Goal: Communication & Community: Connect with others

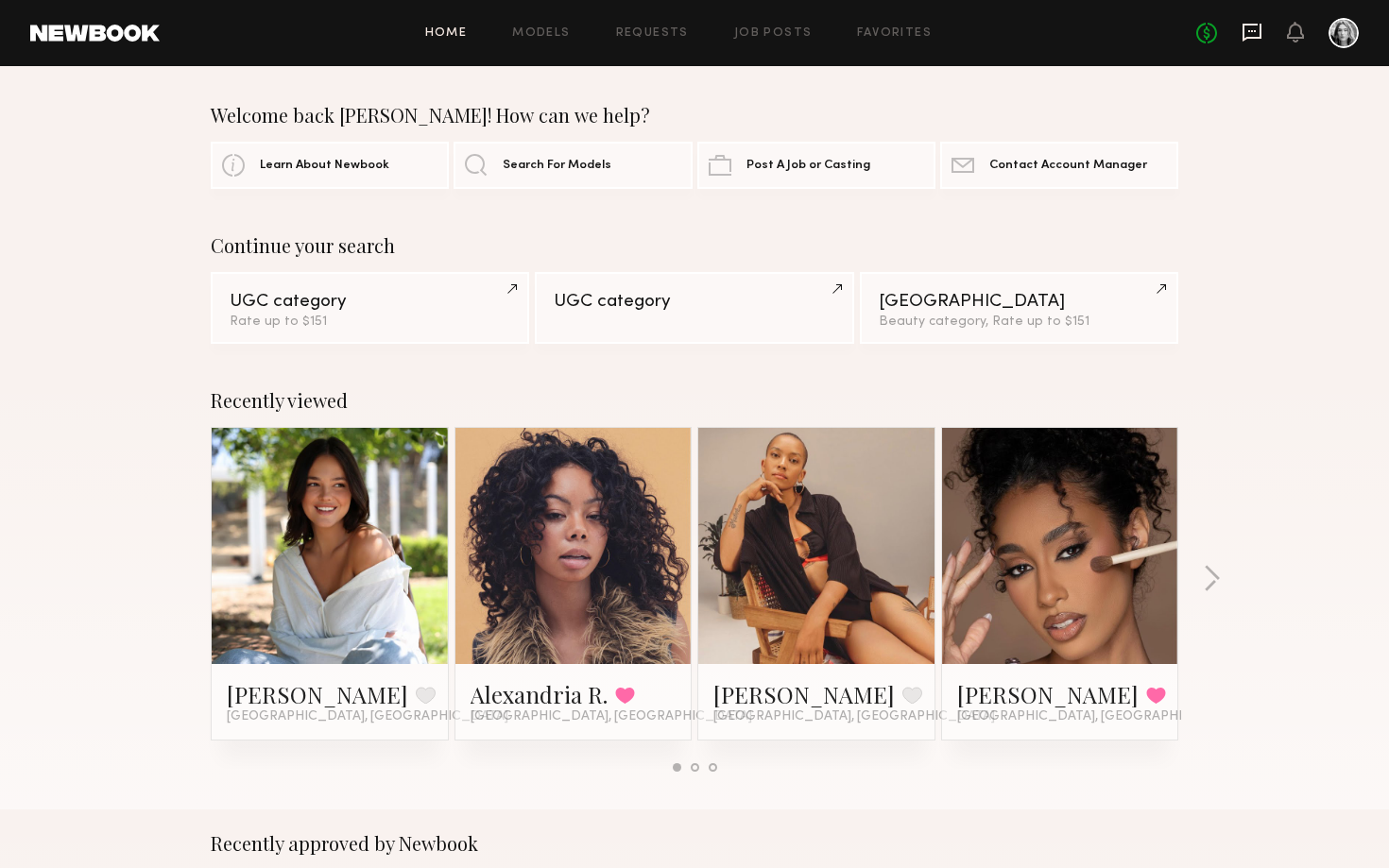
click at [1258, 36] on icon at bounding box center [1252, 33] width 19 height 18
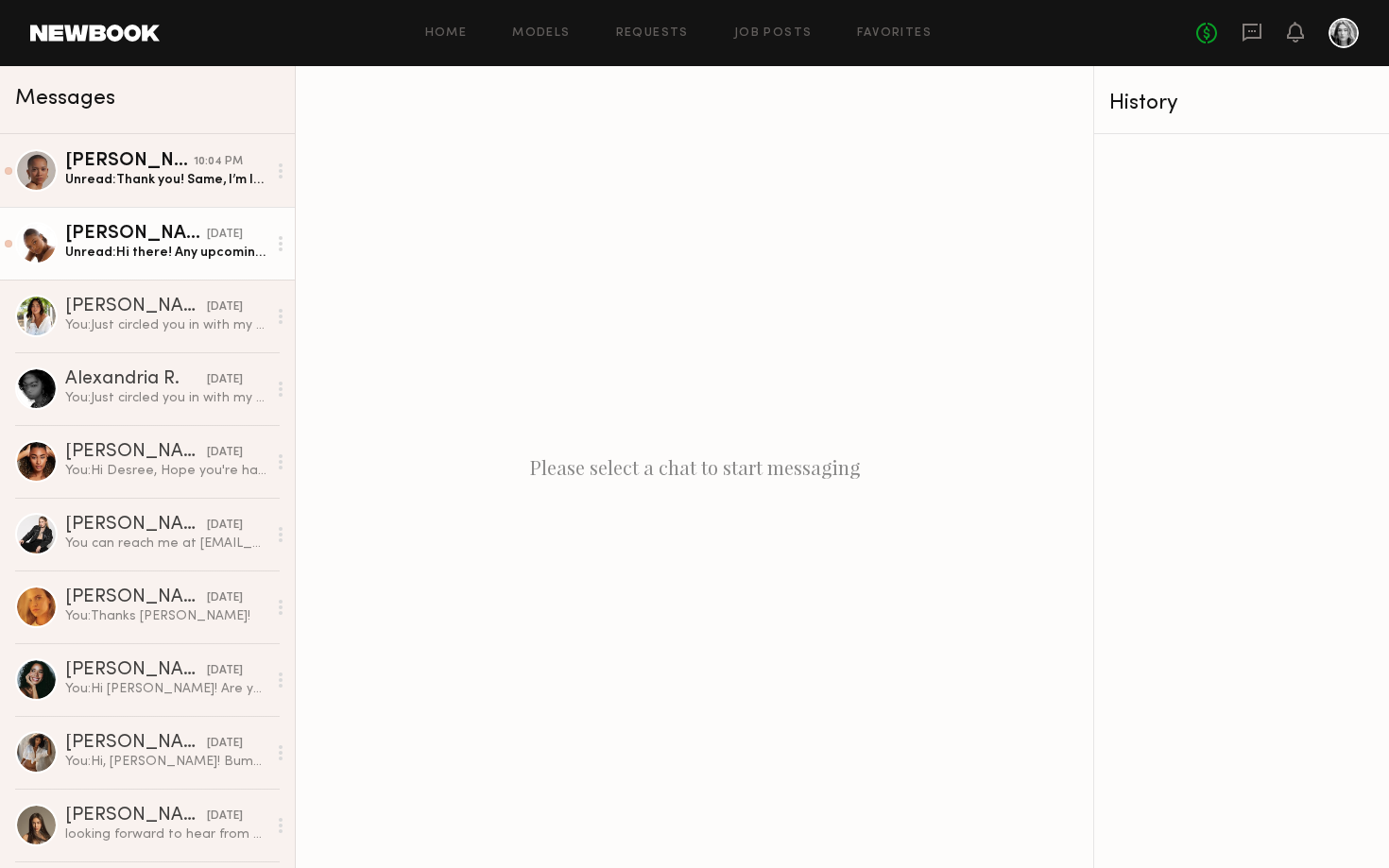
click at [192, 261] on link "[PERSON_NAME] [DATE] Unread: Hi there! Any upcoming projects you think I’d be a…" at bounding box center [147, 243] width 295 height 73
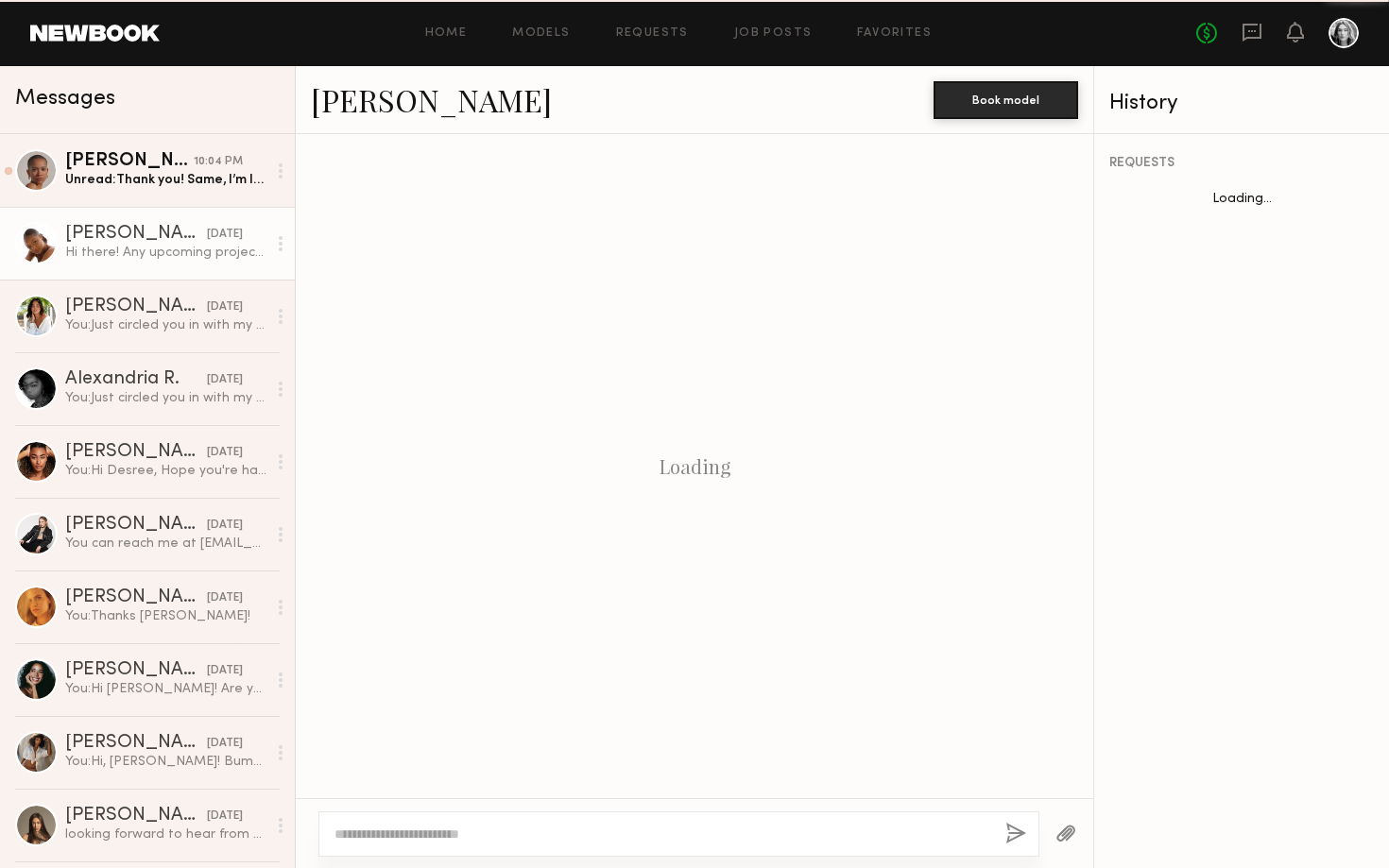
scroll to position [1652, 0]
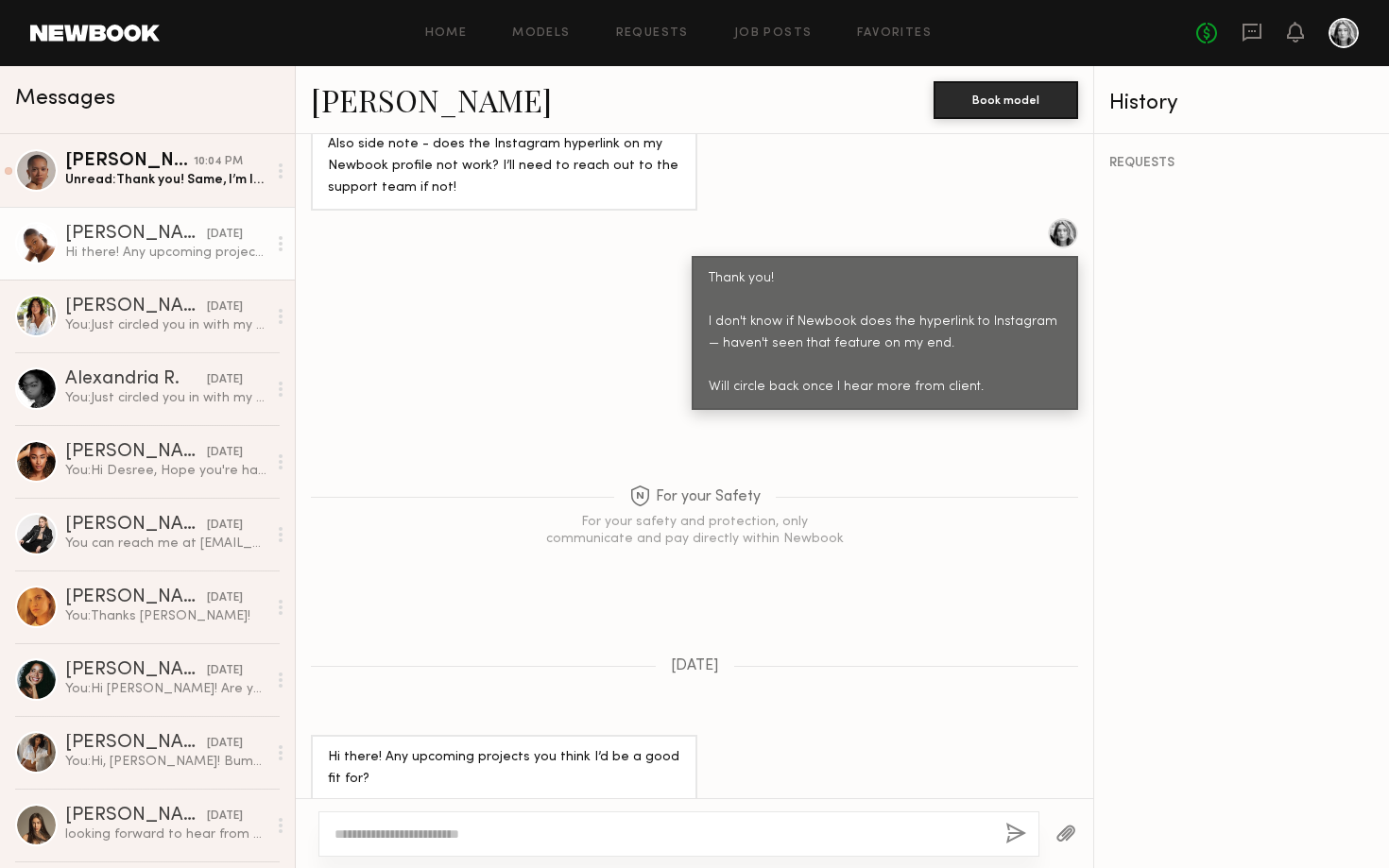
click at [416, 112] on link "[PERSON_NAME]" at bounding box center [431, 100] width 241 height 40
click at [182, 176] on div "Unread: Thank you! Same, I’m looking forward to it !" at bounding box center [165, 180] width 201 height 18
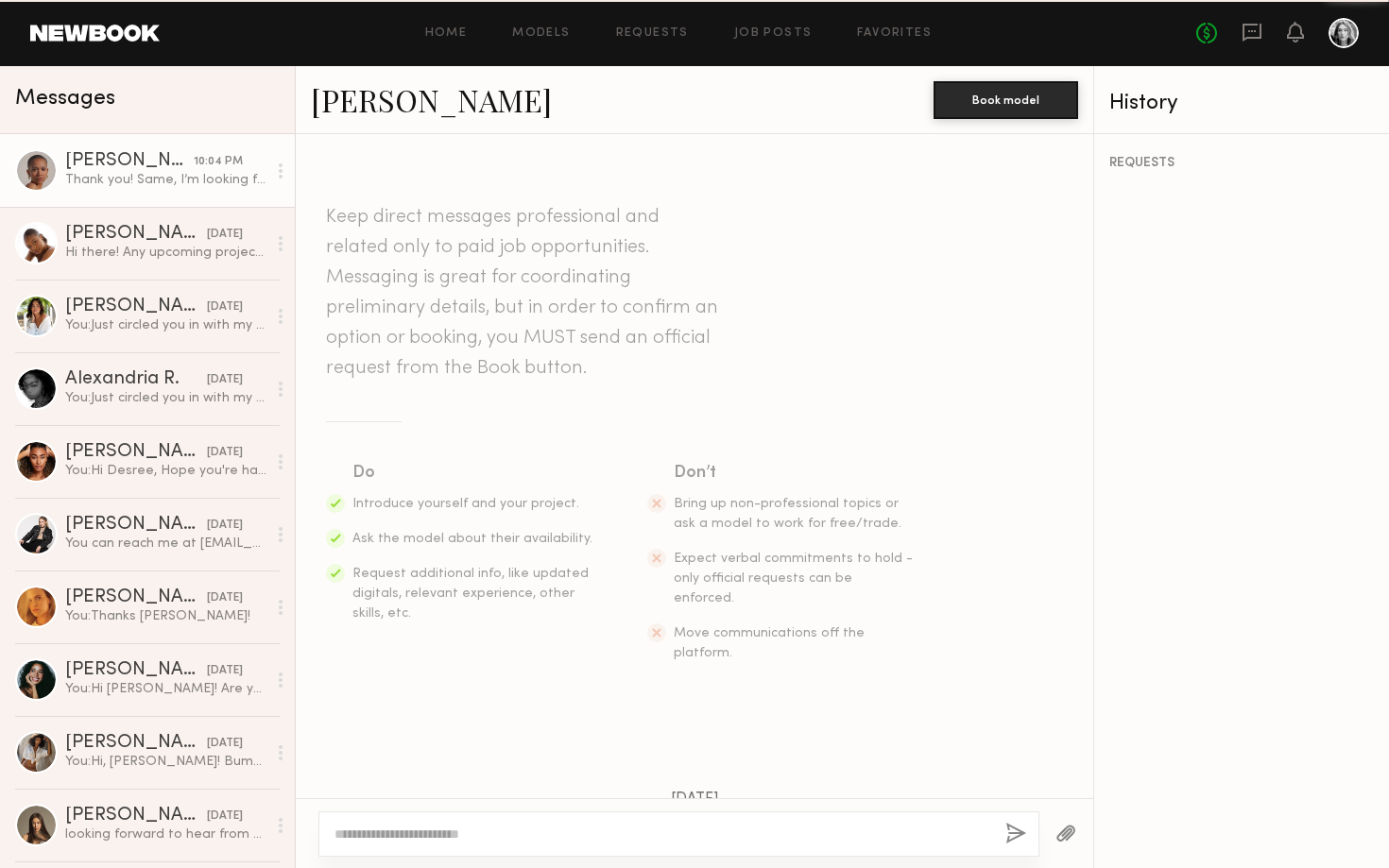
scroll to position [1565, 0]
